Goal: Information Seeking & Learning: Learn about a topic

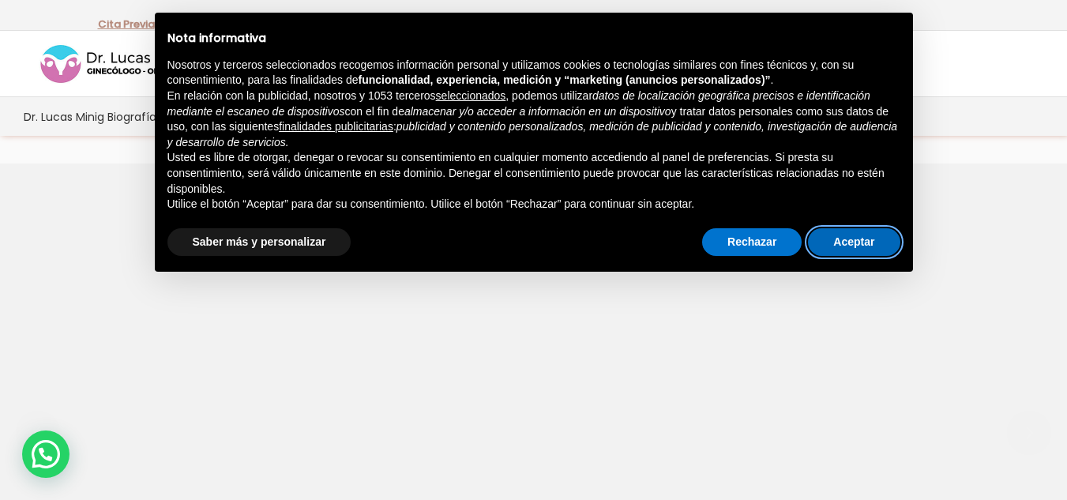
drag, startPoint x: 829, startPoint y: 246, endPoint x: 785, endPoint y: 303, distance: 72.1
click at [825, 249] on button "Aceptar" at bounding box center [854, 242] width 92 height 28
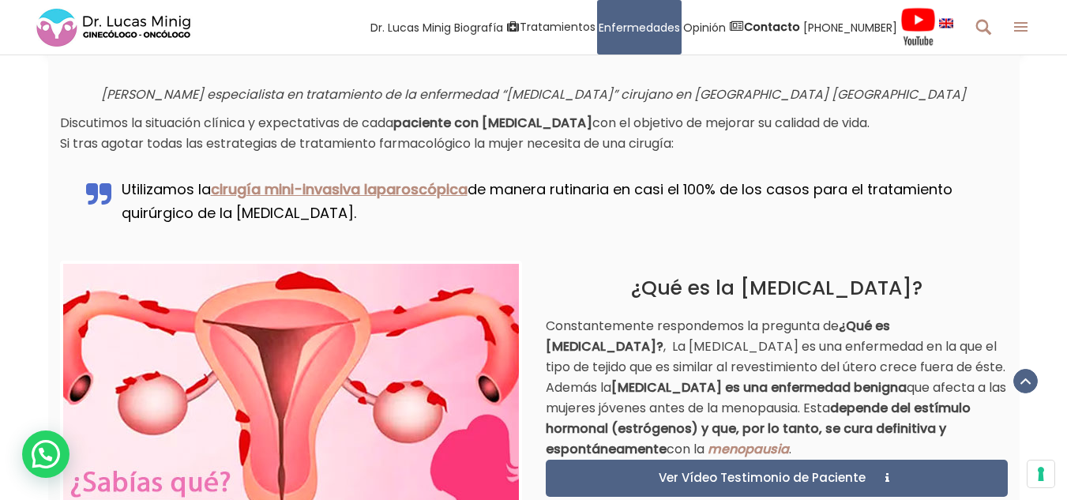
scroll to position [1027, 0]
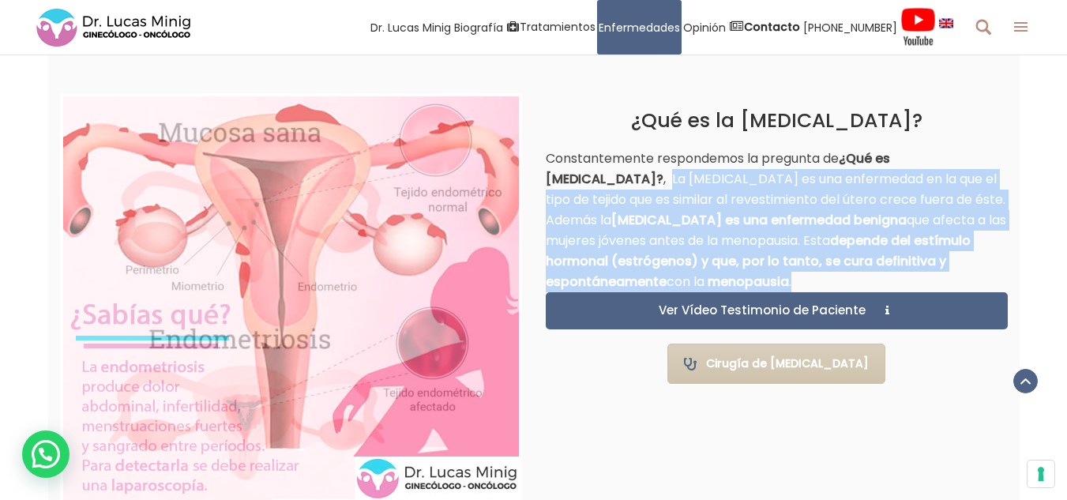
drag, startPoint x: 547, startPoint y: 180, endPoint x: 829, endPoint y: 281, distance: 299.6
click at [829, 281] on p "Constantemente respondemos la pregunta de ¿Qué es [MEDICAL_DATA]? , La [MEDICAL…" at bounding box center [777, 221] width 462 height 144
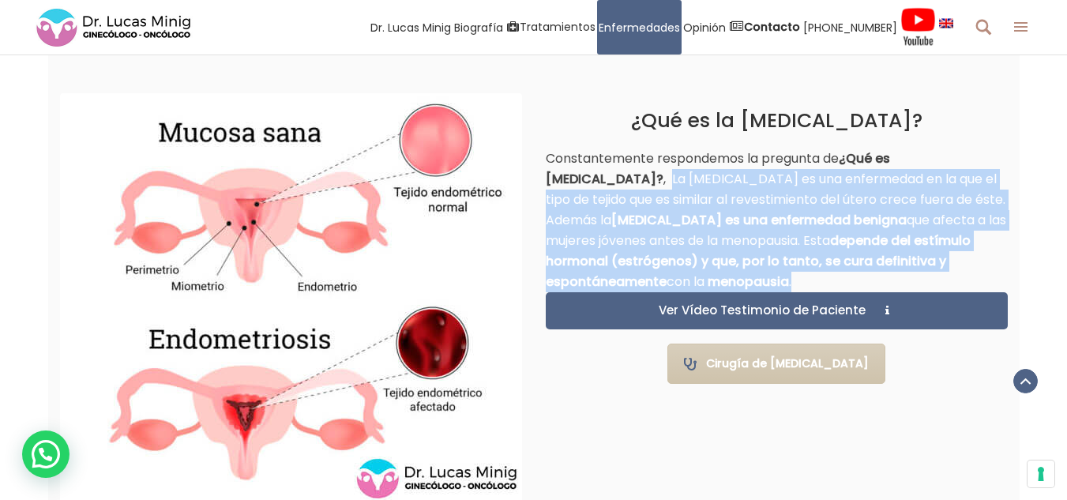
copy p "La [MEDICAL_DATA] es una enfermedad en la que el tipo de tejido que es similar …"
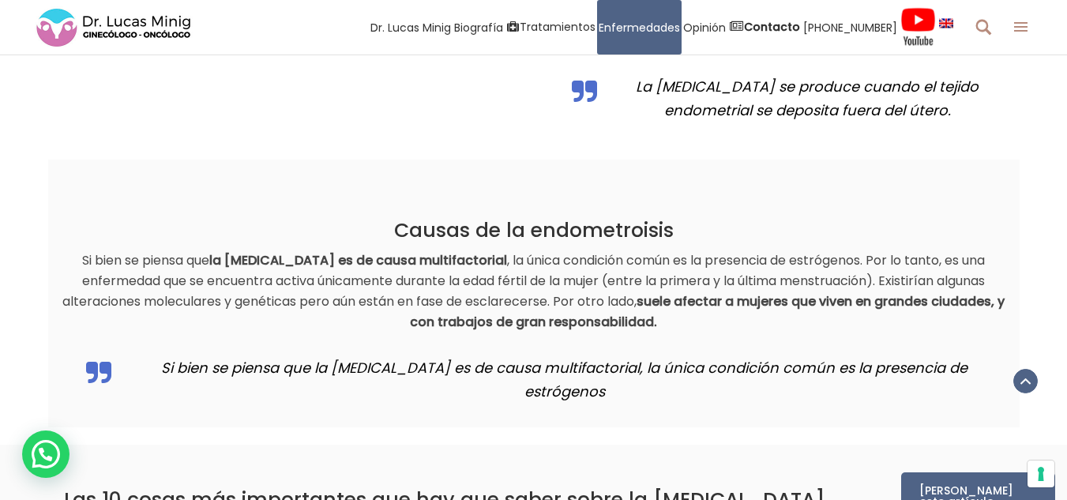
scroll to position [1738, 0]
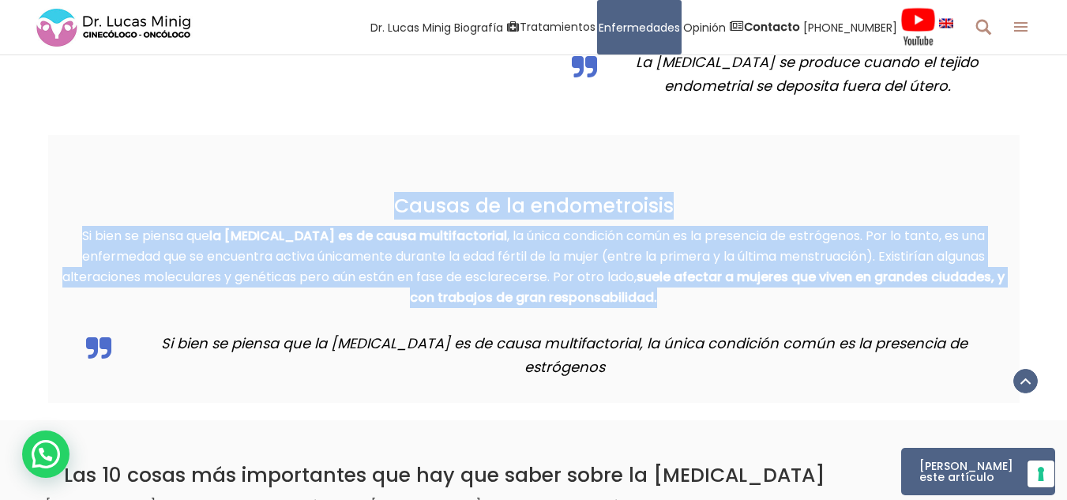
drag, startPoint x: 399, startPoint y: 200, endPoint x: 668, endPoint y: 303, distance: 287.9
click at [668, 303] on div "Causas de la endometroisis Si bien se piensa que la [MEDICAL_DATA] es de causa …" at bounding box center [534, 290] width 948 height 193
copy div "Causas de la endometroisis Si bien se piensa que la [MEDICAL_DATA] es de causa …"
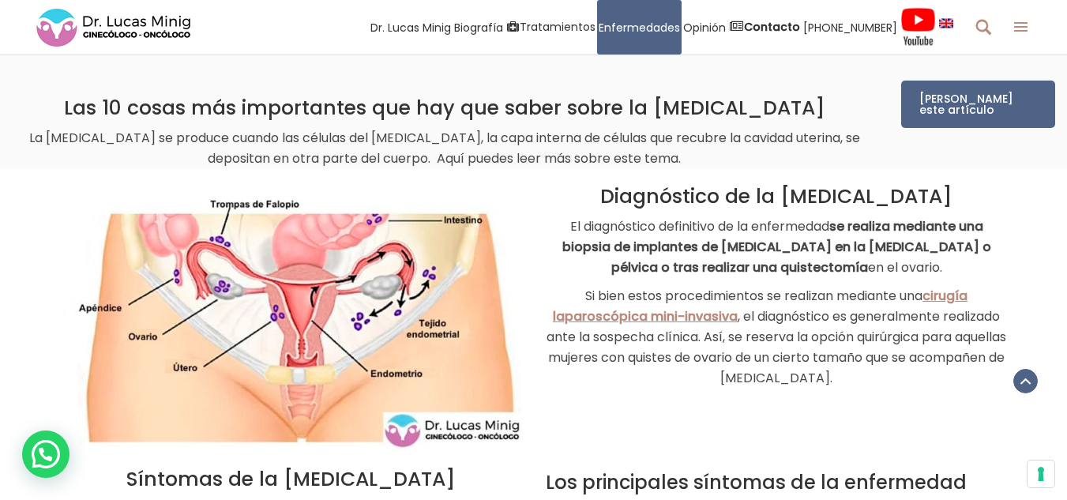
scroll to position [2133, 0]
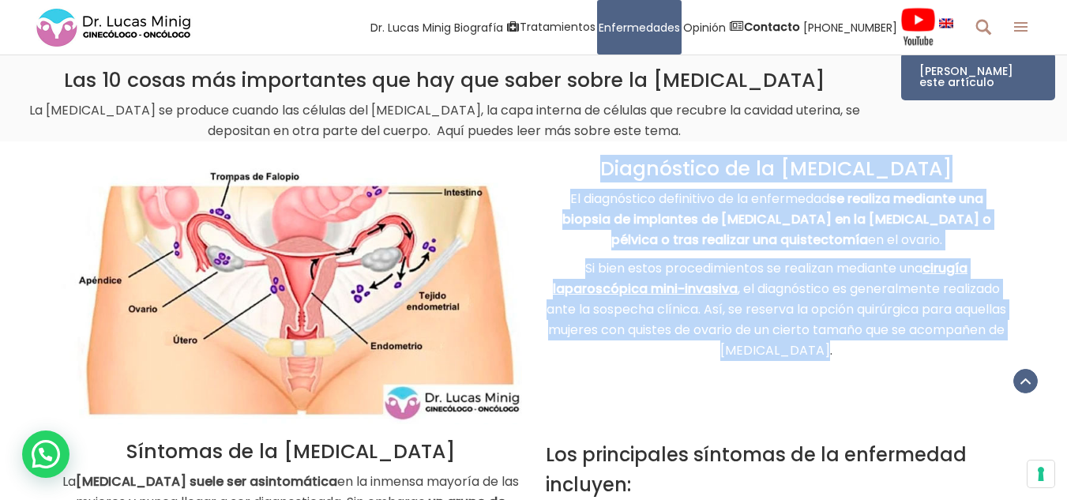
drag, startPoint x: 622, startPoint y: 144, endPoint x: 883, endPoint y: 353, distance: 335.0
click at [883, 355] on div "Diagnóstico de la [MEDICAL_DATA] El diagnóstico definitivo de la enfermedad se …" at bounding box center [534, 282] width 972 height 283
copy div "Diagnóstico de la [MEDICAL_DATA] El diagnóstico definitivo de la enfermedad se …"
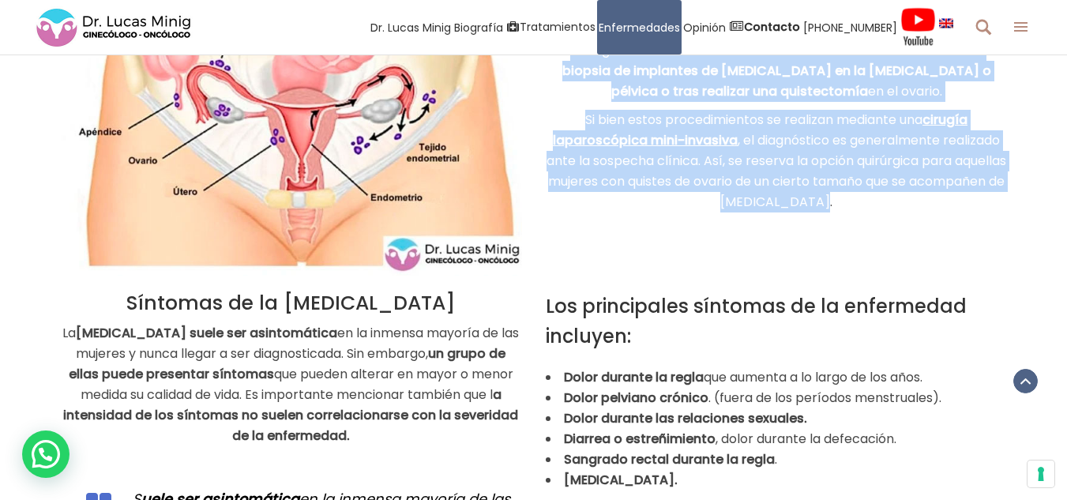
scroll to position [2291, 0]
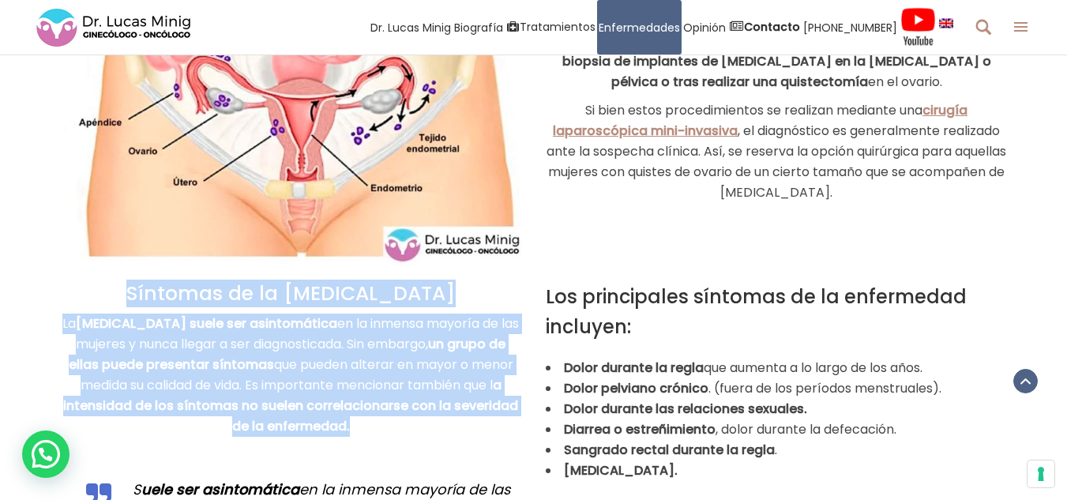
drag, startPoint x: 141, startPoint y: 272, endPoint x: 429, endPoint y: 413, distance: 320.5
click at [433, 415] on div "Síntomas de la [MEDICAL_DATA] La [MEDICAL_DATA] suele ser asintomática en la in…" at bounding box center [291, 440] width 462 height 316
copy div "Síntomas de la [MEDICAL_DATA] La [MEDICAL_DATA] suele ser asintomática en la in…"
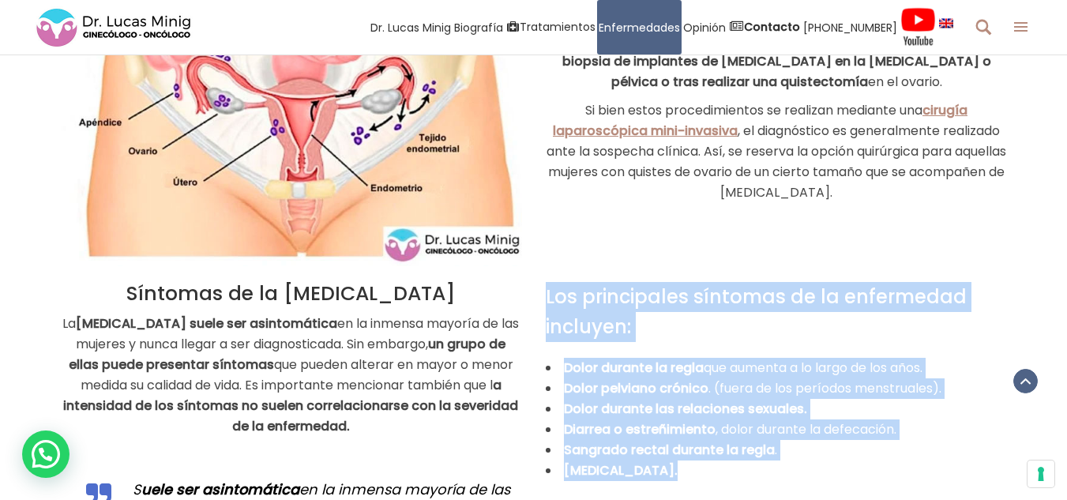
drag, startPoint x: 547, startPoint y: 272, endPoint x: 715, endPoint y: 457, distance: 250.0
click at [715, 457] on div "Los principales síntomas de la enfermedad incluyen: Dolor durante la regla que …" at bounding box center [777, 390] width 462 height 216
copy div "Los principales síntomas de la enfermedad incluyen: Dolor durante la regla que …"
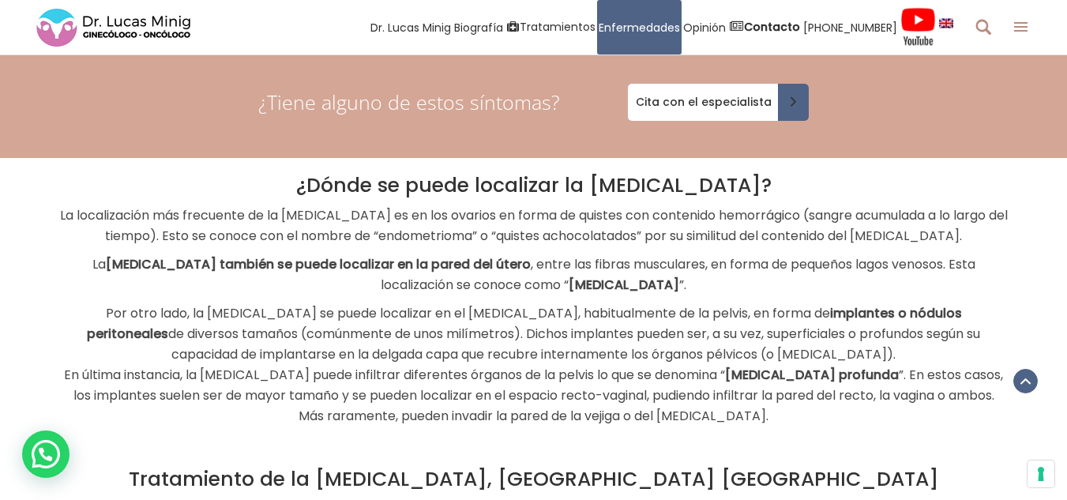
scroll to position [2844, 0]
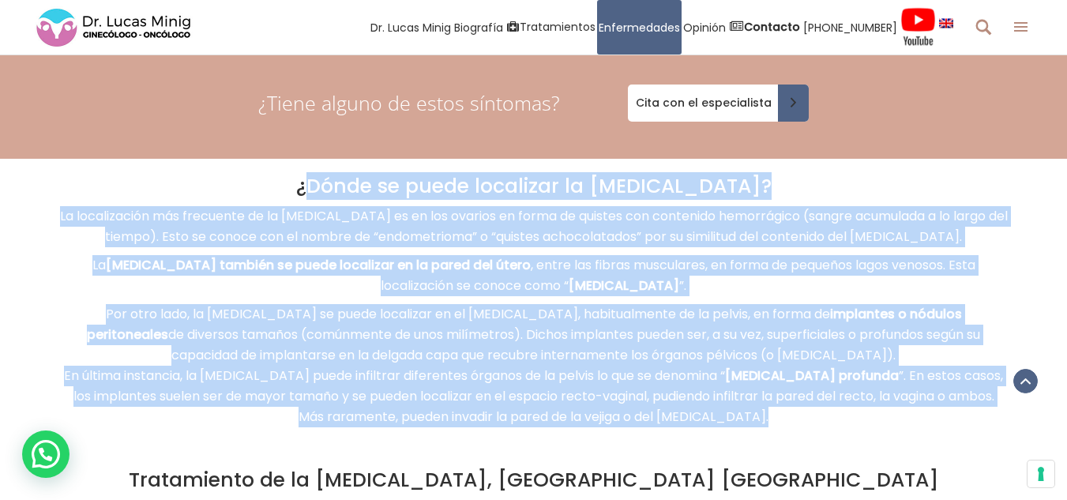
drag, startPoint x: 344, startPoint y: 164, endPoint x: 822, endPoint y: 423, distance: 543.7
click at [823, 424] on div "¿Dónde se puede localizar la [MEDICAL_DATA]? La localización más frecuente de l…" at bounding box center [534, 314] width 948 height 278
copy div "Lorem ip dolor sitametco ad elitseddoeius? Te incididuntut lab etdolorem al en …"
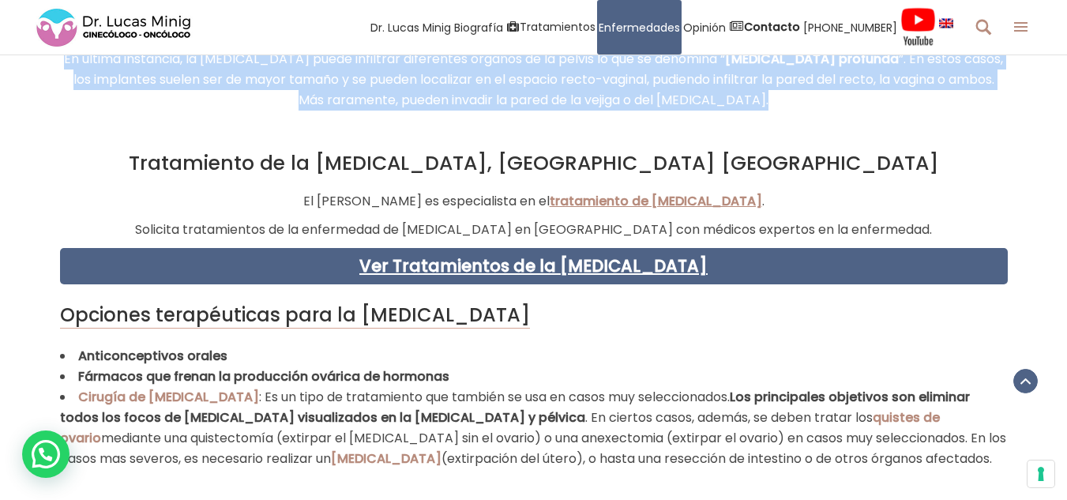
scroll to position [3239, 0]
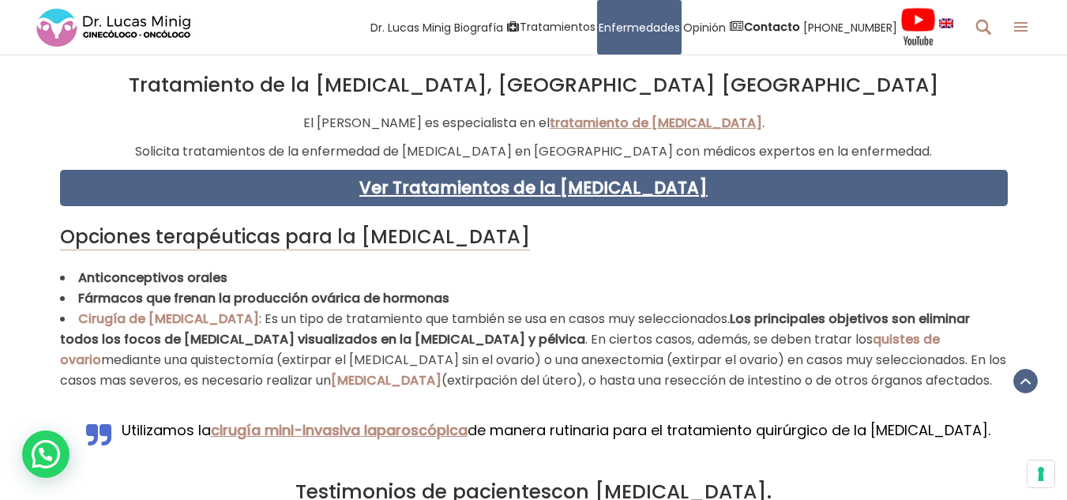
drag, startPoint x: 51, startPoint y: 205, endPoint x: 852, endPoint y: 363, distance: 815.8
click at [852, 363] on div "Opciones terapéuticas para la [MEDICAL_DATA] Anticonceptivos orales Fármacos qu…" at bounding box center [534, 328] width 972 height 244
copy div "Opciones terapéuticas para la [MEDICAL_DATA] Anticonceptivos orales Fármacos qu…"
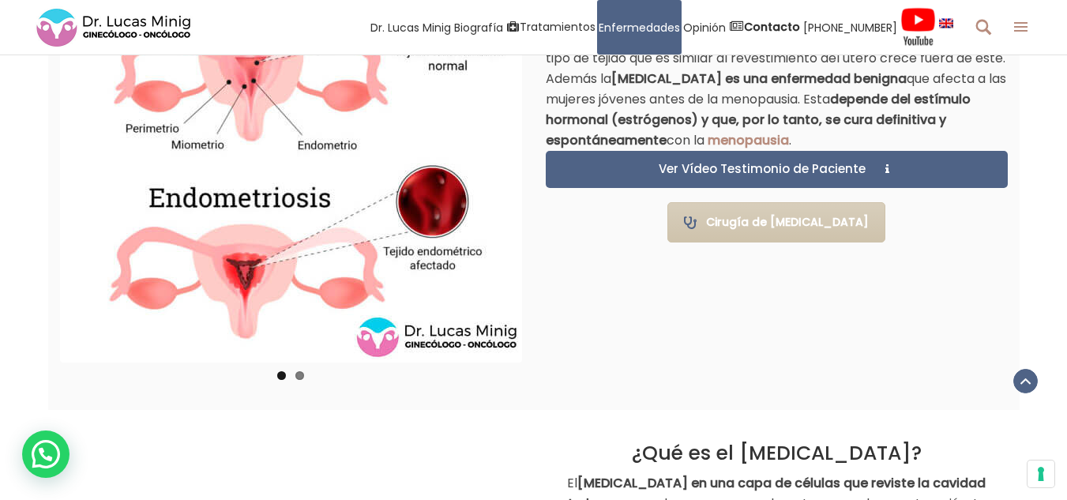
scroll to position [1027, 0]
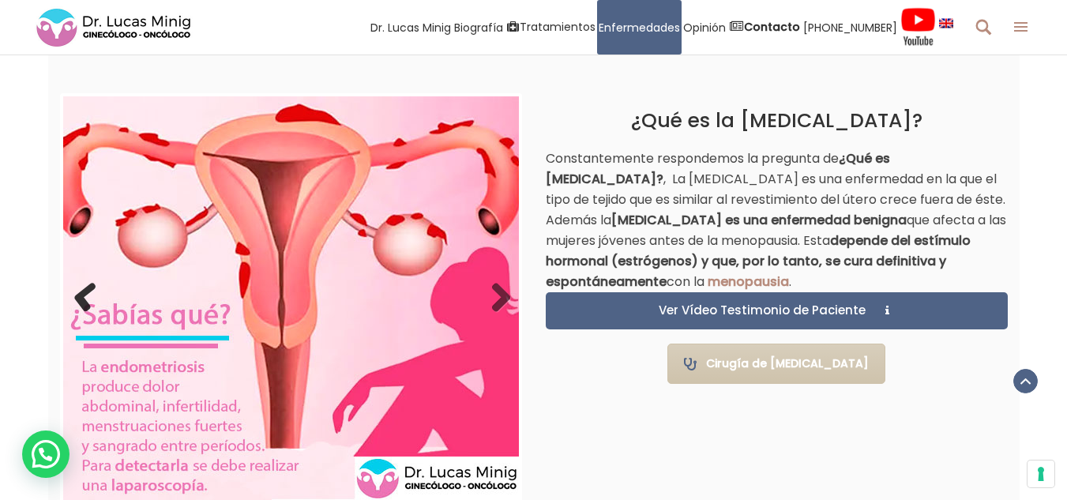
drag, startPoint x: 235, startPoint y: 333, endPoint x: 74, endPoint y: 297, distance: 165.2
click at [74, 298] on link "Previous" at bounding box center [87, 299] width 32 height 32
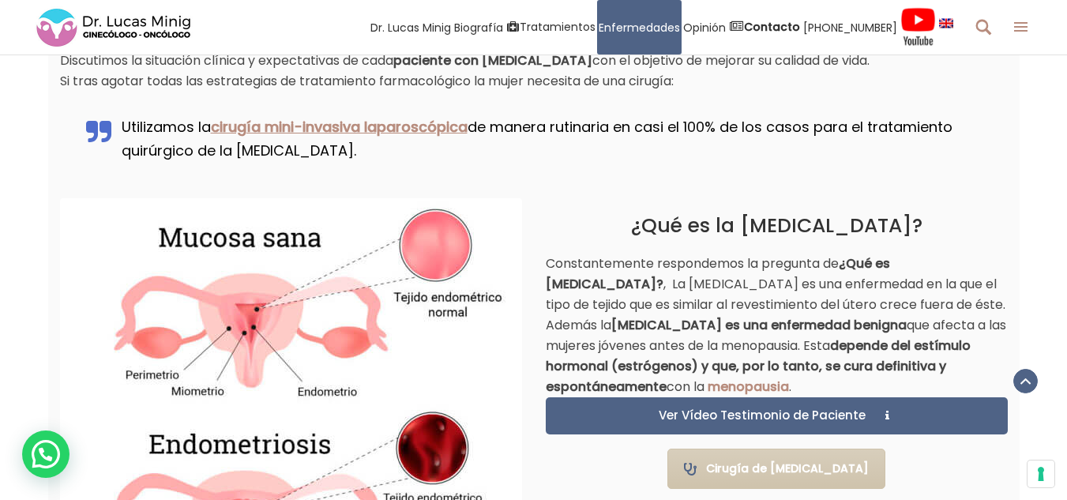
scroll to position [869, 0]
